Goal: Transaction & Acquisition: Purchase product/service

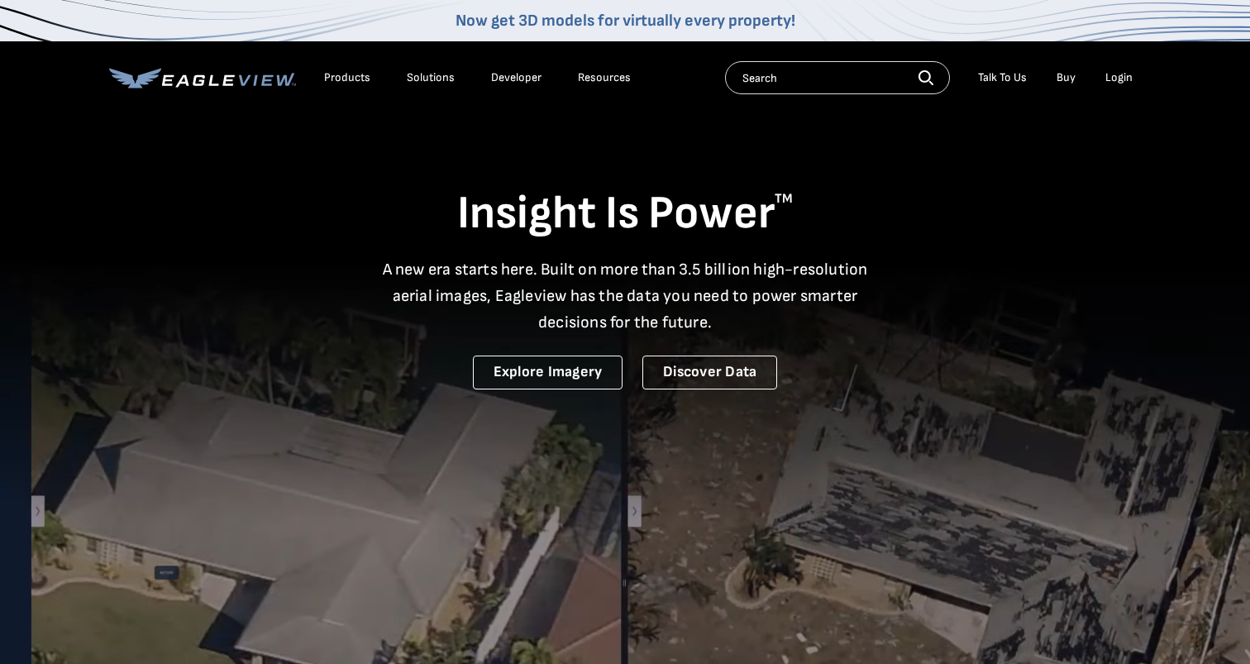
click at [1117, 77] on div "Login" at bounding box center [1118, 77] width 27 height 15
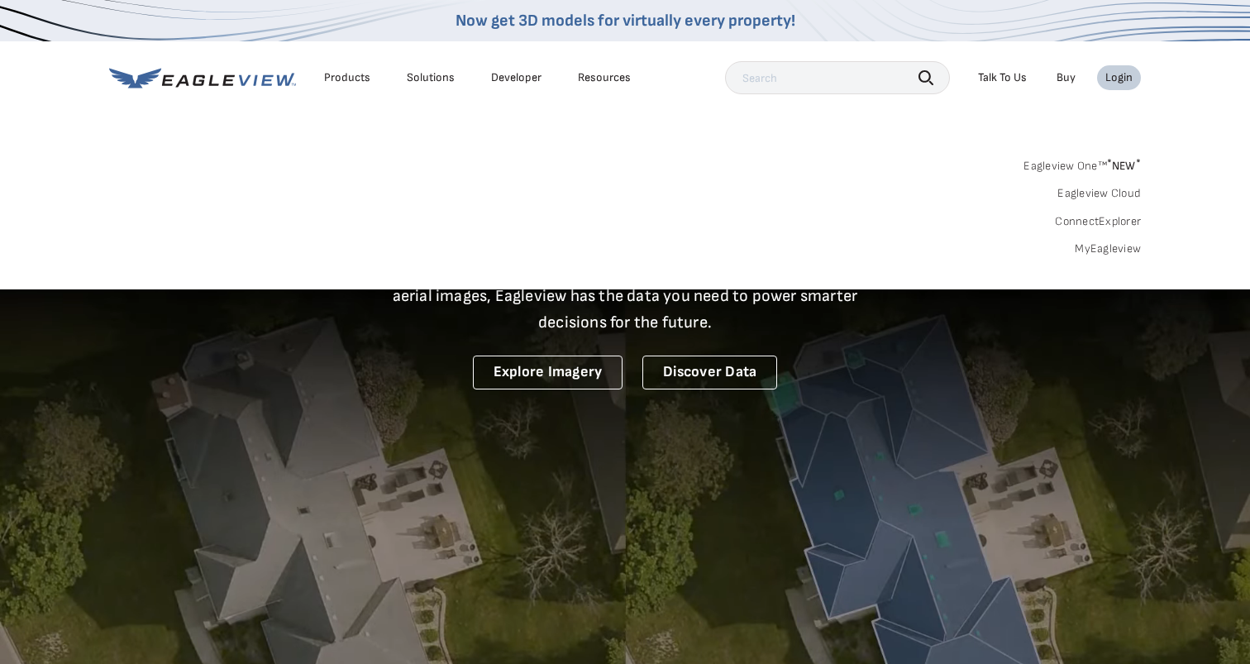
click at [1109, 248] on link "MyEagleview" at bounding box center [1107, 248] width 66 height 15
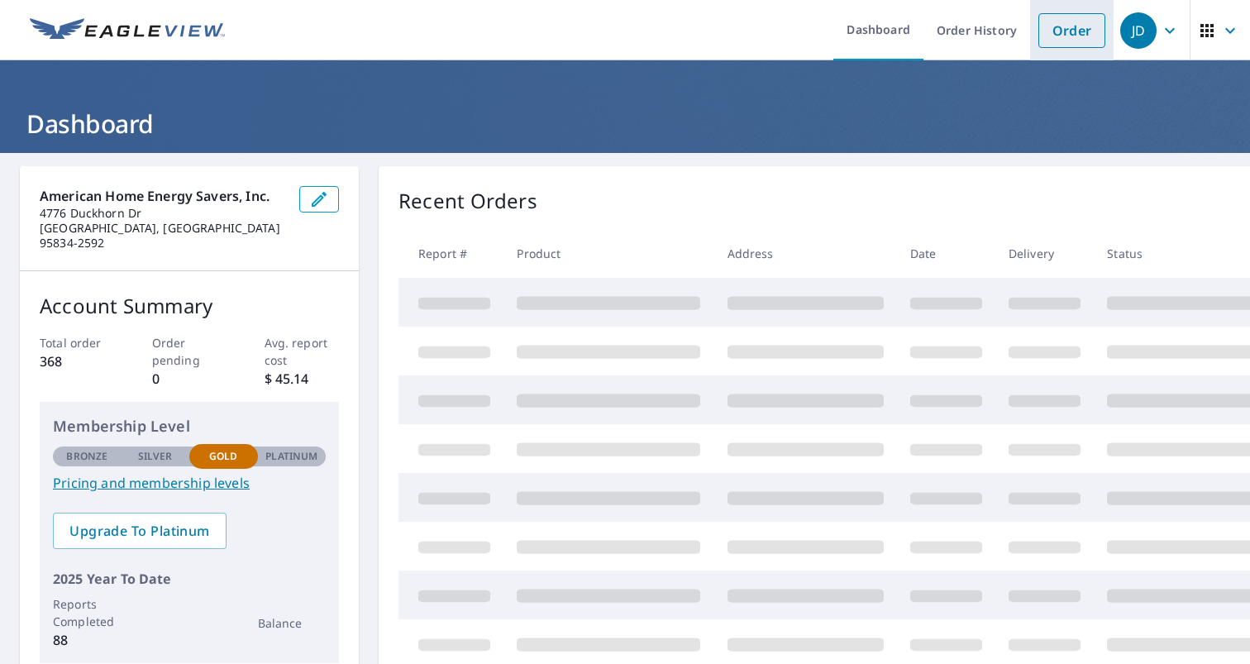
click at [1070, 38] on link "Order" at bounding box center [1071, 30] width 67 height 35
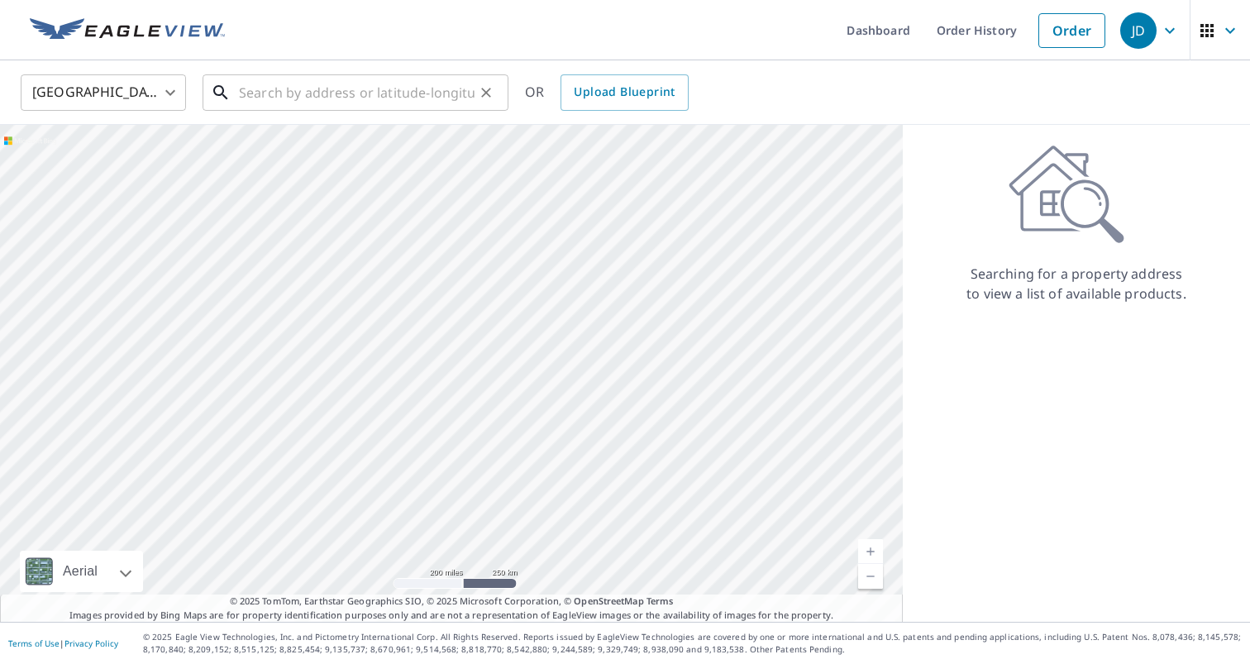
click at [465, 92] on input "text" at bounding box center [357, 92] width 236 height 46
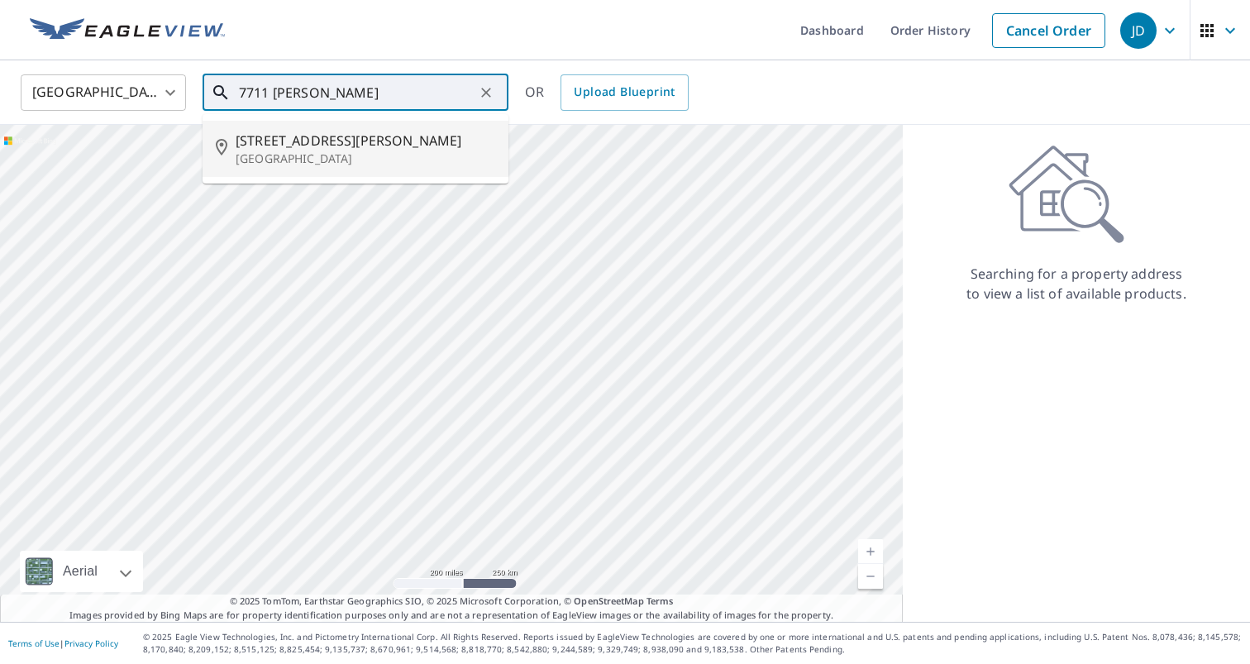
click at [422, 153] on p "[GEOGRAPHIC_DATA]" at bounding box center [365, 158] width 259 height 17
type input "[STREET_ADDRESS][PERSON_NAME]"
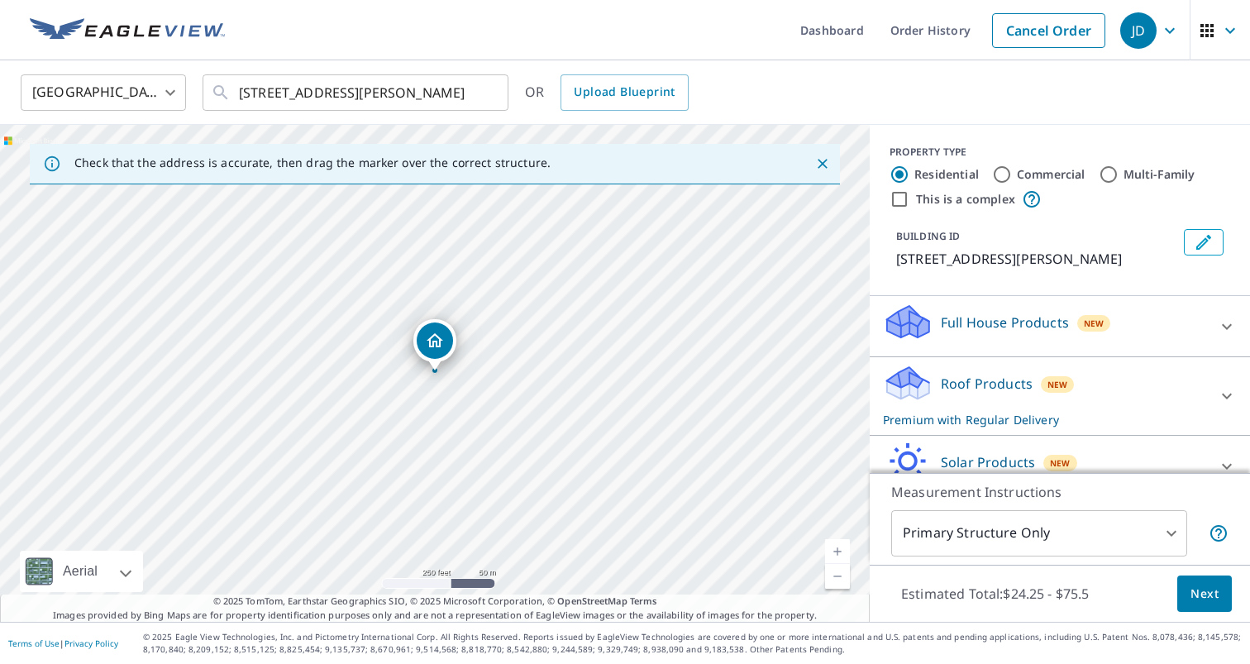
click at [1201, 588] on span "Next" at bounding box center [1204, 593] width 28 height 21
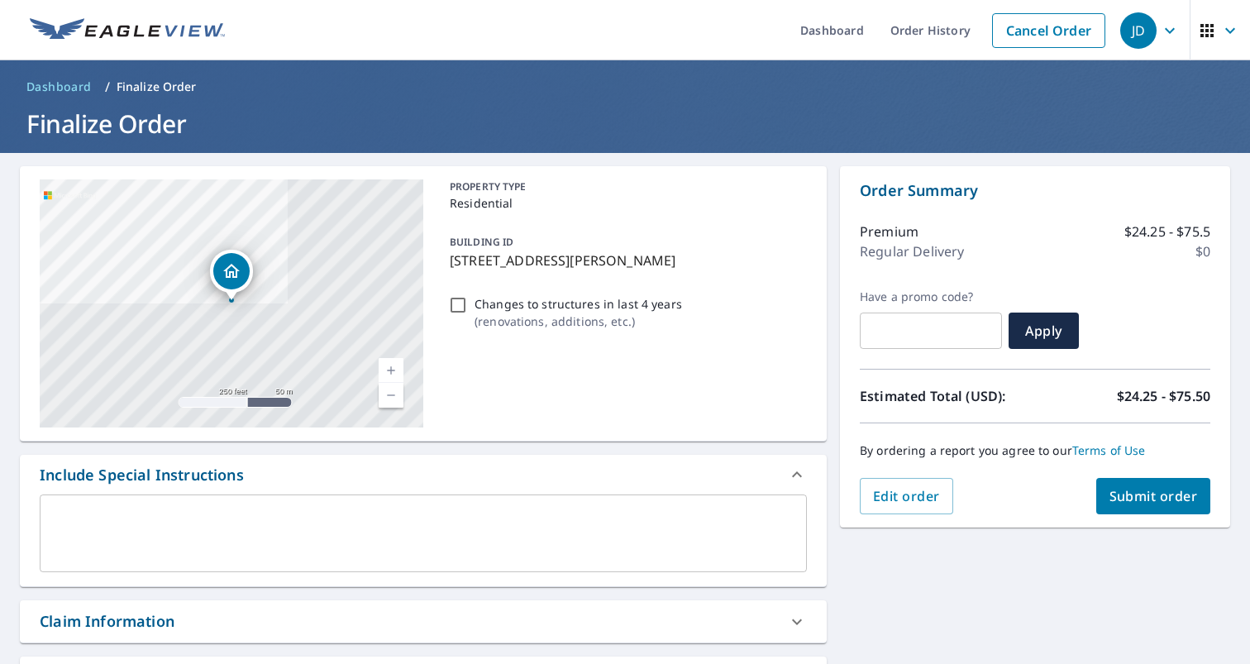
click at [1177, 505] on button "Submit order" at bounding box center [1153, 496] width 115 height 36
